Goal: Task Accomplishment & Management: Manage account settings

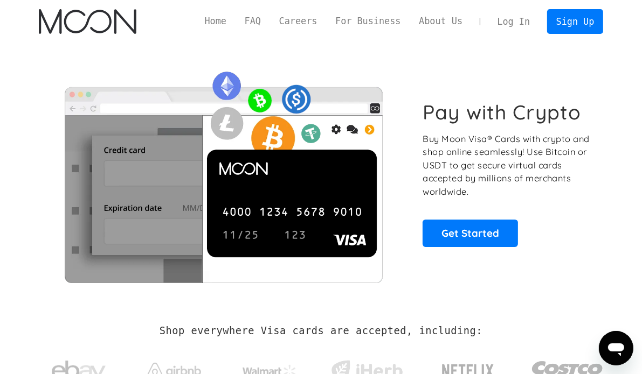
click at [529, 19] on link "Log In" at bounding box center [513, 22] width 51 height 24
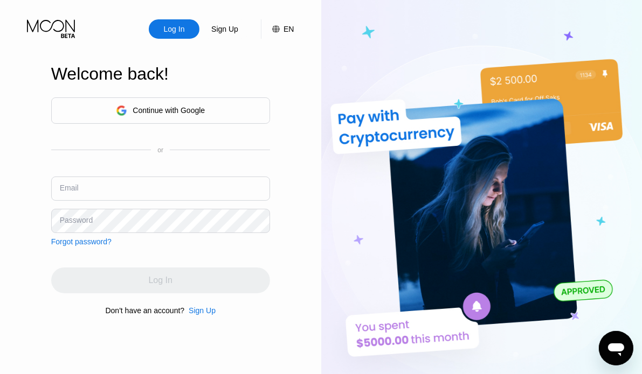
click at [235, 122] on div "Continue with Google" at bounding box center [160, 111] width 219 height 26
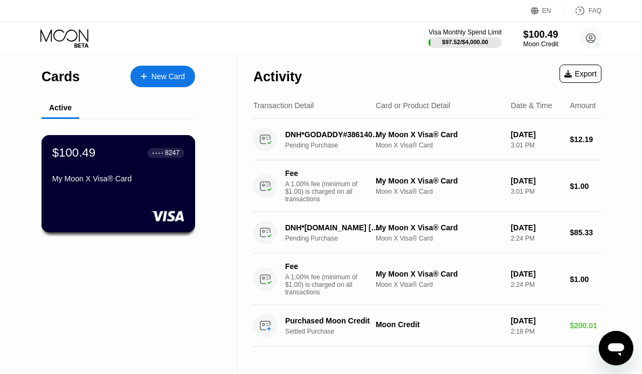
click at [124, 177] on div "My Moon X Visa® Card" at bounding box center [118, 179] width 132 height 9
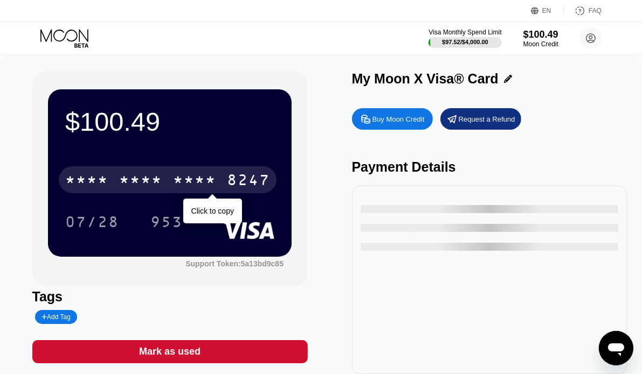
click at [147, 185] on div "* * * *" at bounding box center [140, 181] width 43 height 17
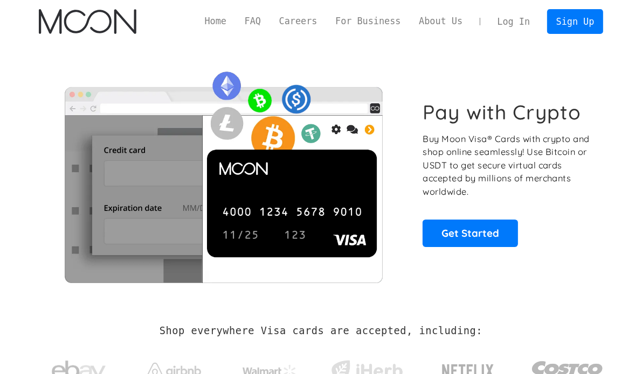
click at [517, 22] on link "Log In" at bounding box center [513, 22] width 51 height 24
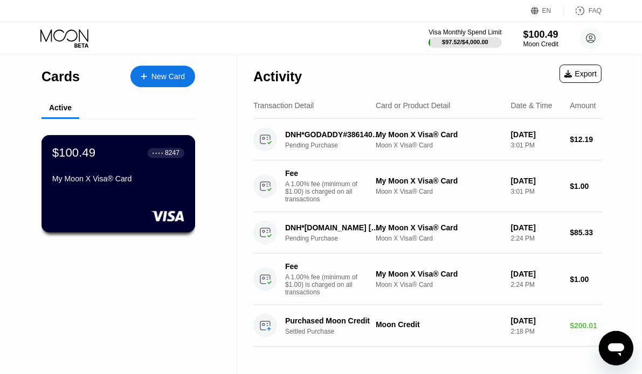
click at [115, 176] on div "$100.49 ● ● ● ● 8247 My Moon X Visa® Card" at bounding box center [118, 166] width 132 height 41
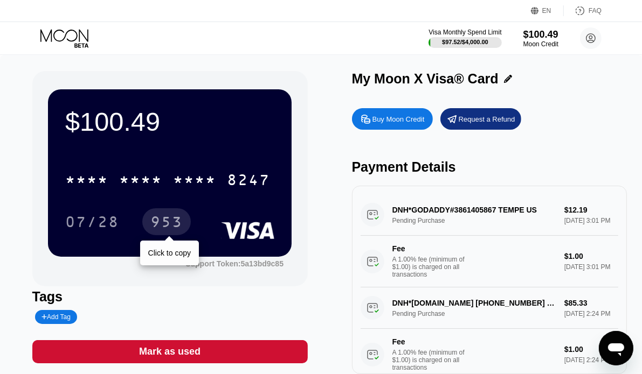
click at [155, 231] on div "953" at bounding box center [166, 223] width 32 height 17
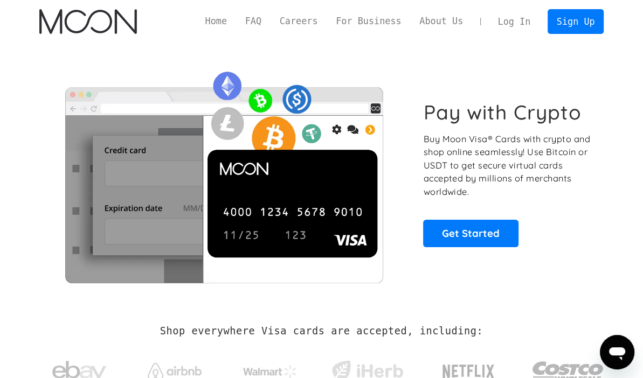
click at [524, 18] on link "Log In" at bounding box center [514, 22] width 51 height 24
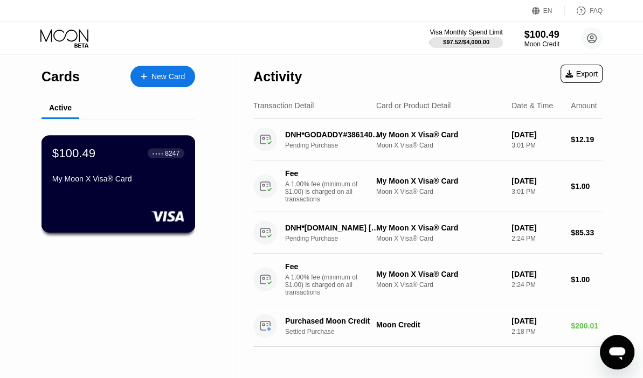
click at [132, 168] on div "$100.49 ● ● ● ● 8247 My Moon X Visa® Card" at bounding box center [118, 166] width 132 height 41
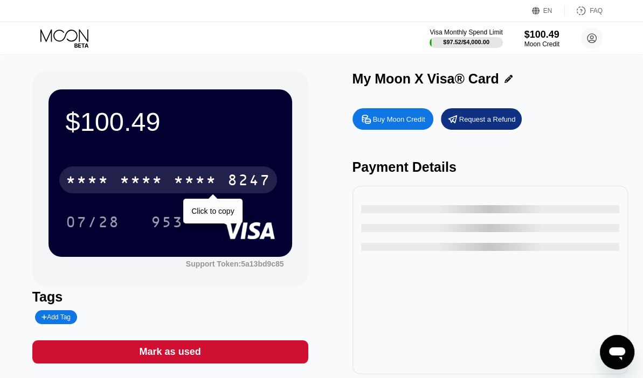
click at [179, 179] on div "* * * *" at bounding box center [194, 181] width 43 height 17
